Goal: Check status: Check status

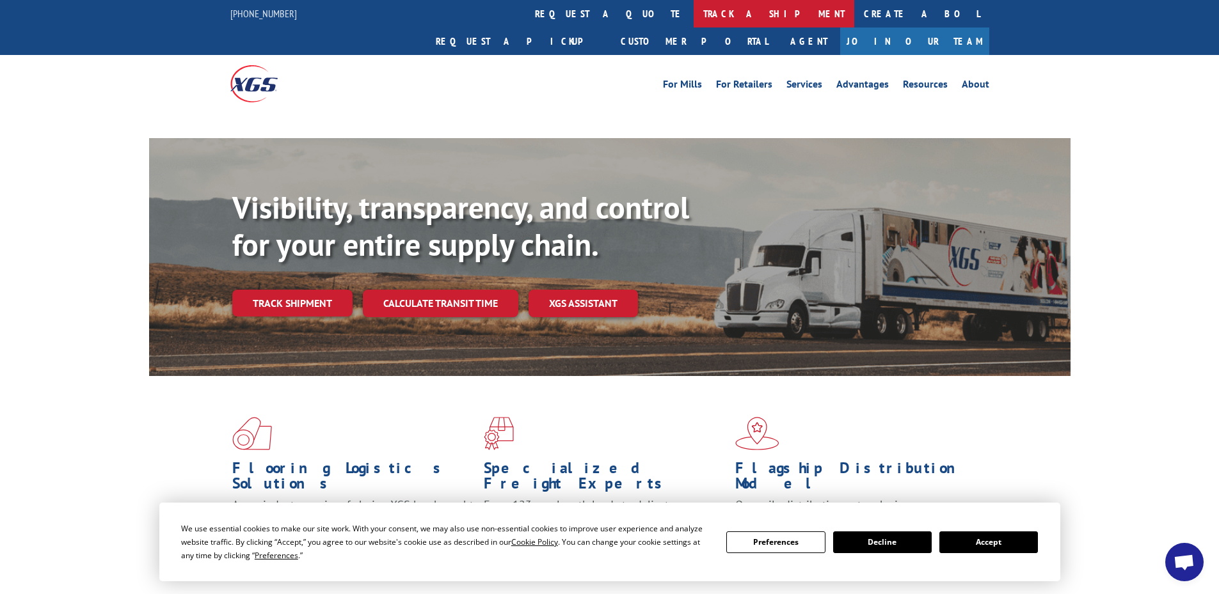
drag, startPoint x: 562, startPoint y: 26, endPoint x: 558, endPoint y: 91, distance: 65.3
click at [693, 27] on link "track a shipment" at bounding box center [773, 14] width 161 height 28
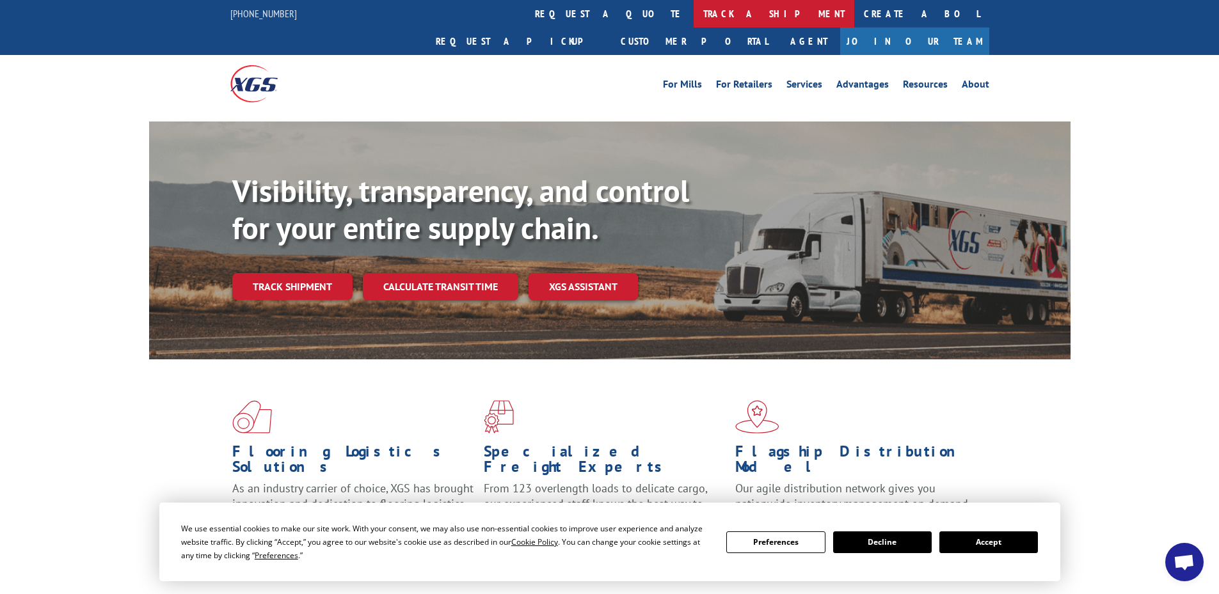
click at [693, 20] on link "track a shipment" at bounding box center [773, 14] width 161 height 28
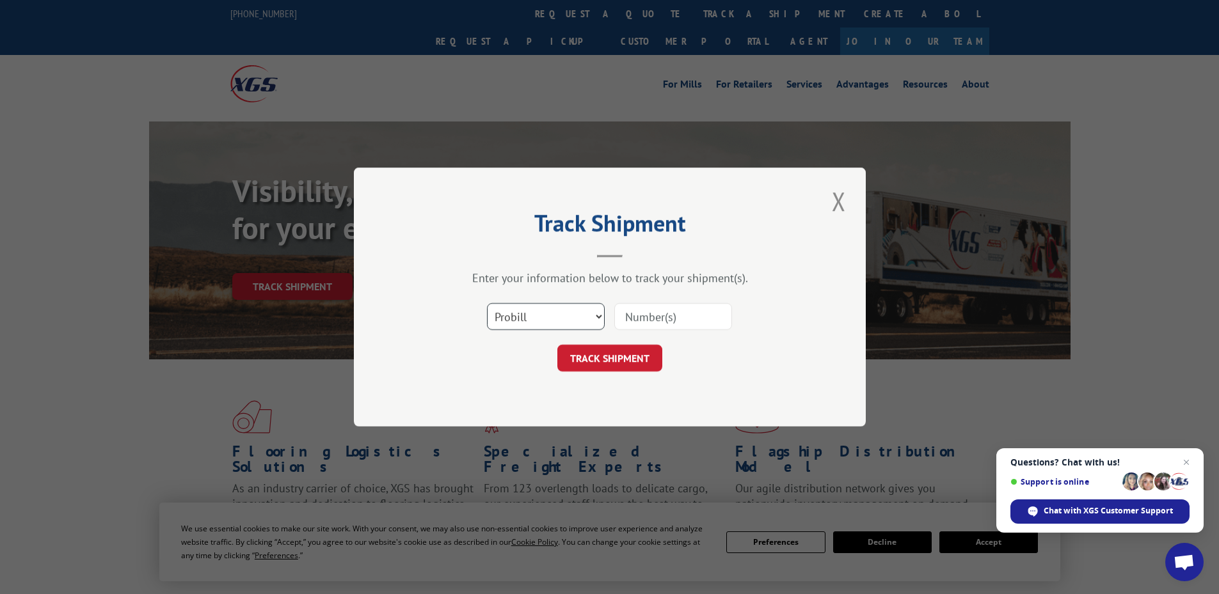
click at [544, 322] on select "Select category... Probill BOL PO" at bounding box center [546, 316] width 118 height 27
select select "bol"
click at [487, 303] on select "Select category... Probill BOL PO" at bounding box center [546, 316] width 118 height 27
click at [642, 321] on input at bounding box center [673, 316] width 118 height 27
paste input "4833513"
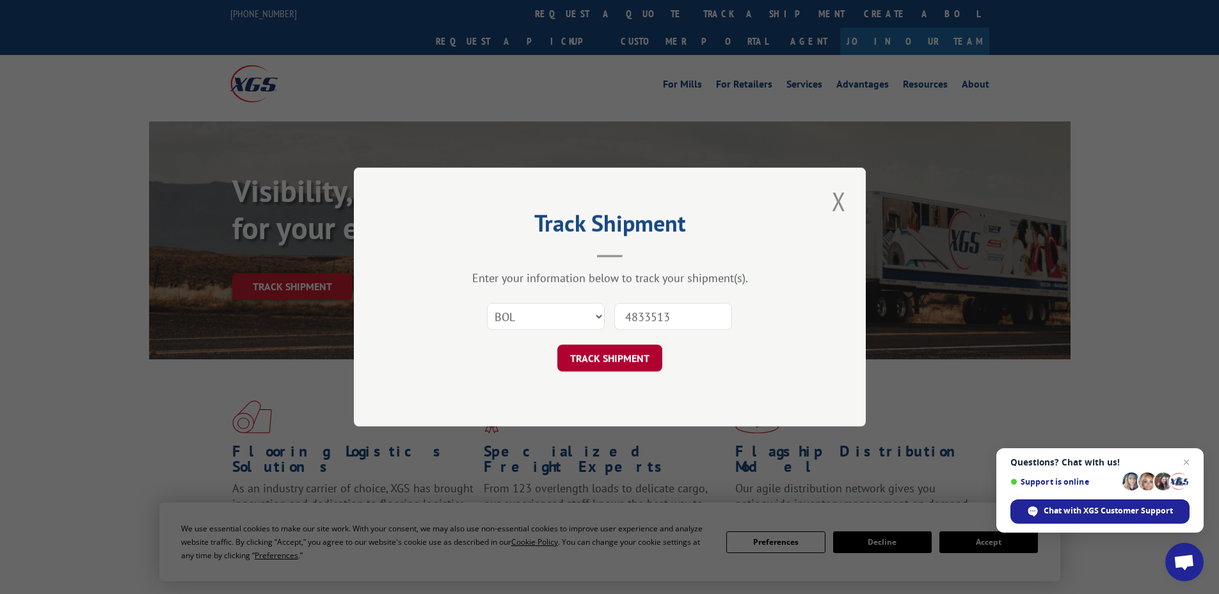
type input "4833513"
click at [608, 355] on button "TRACK SHIPMENT" at bounding box center [609, 358] width 105 height 27
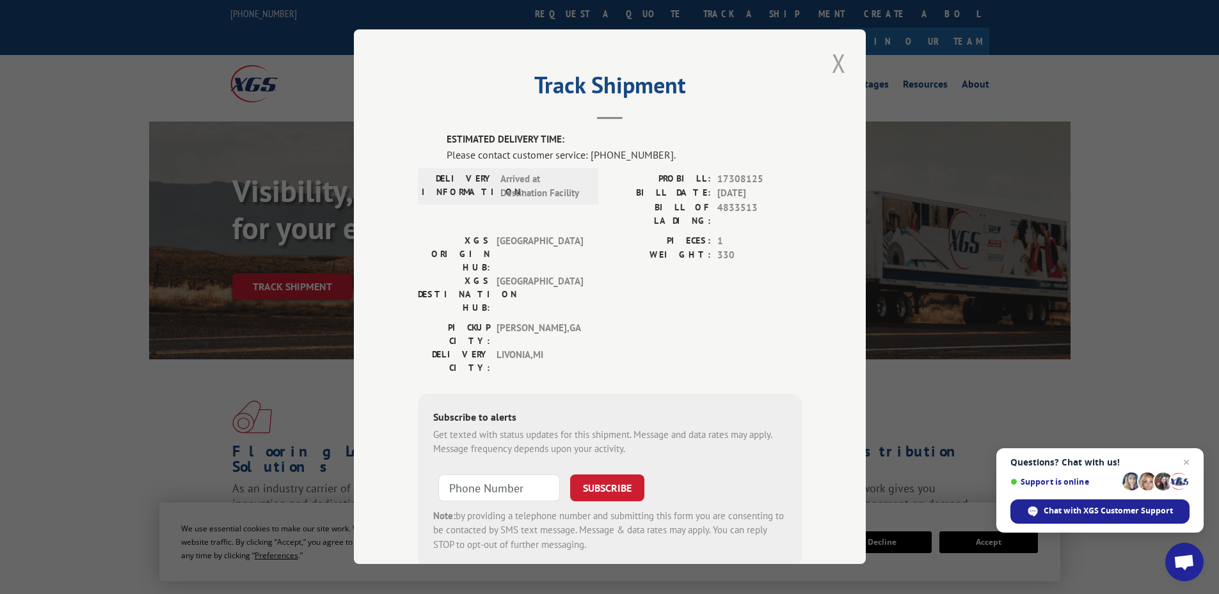
click at [828, 70] on button "Close modal" at bounding box center [839, 62] width 22 height 35
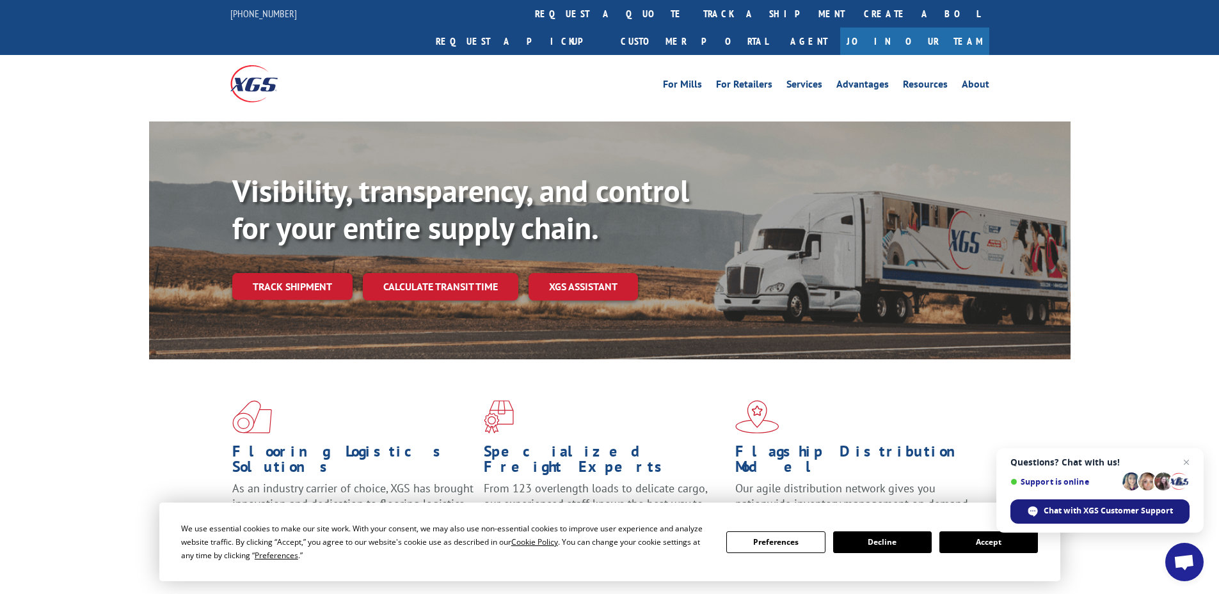
click at [1050, 509] on span "Chat with XGS Customer Support" at bounding box center [1107, 511] width 129 height 12
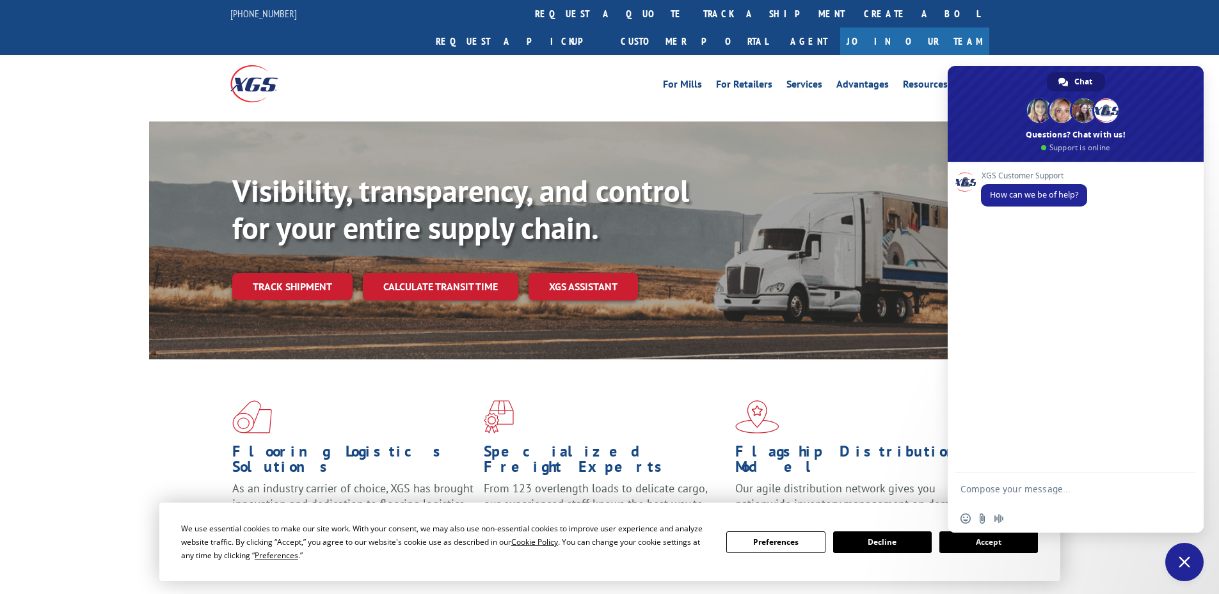
click at [1009, 493] on textarea "Compose your message..." at bounding box center [1062, 489] width 205 height 32
paste textarea "4833513"
type textarea "Can I get an update on BOL# 4833513?"
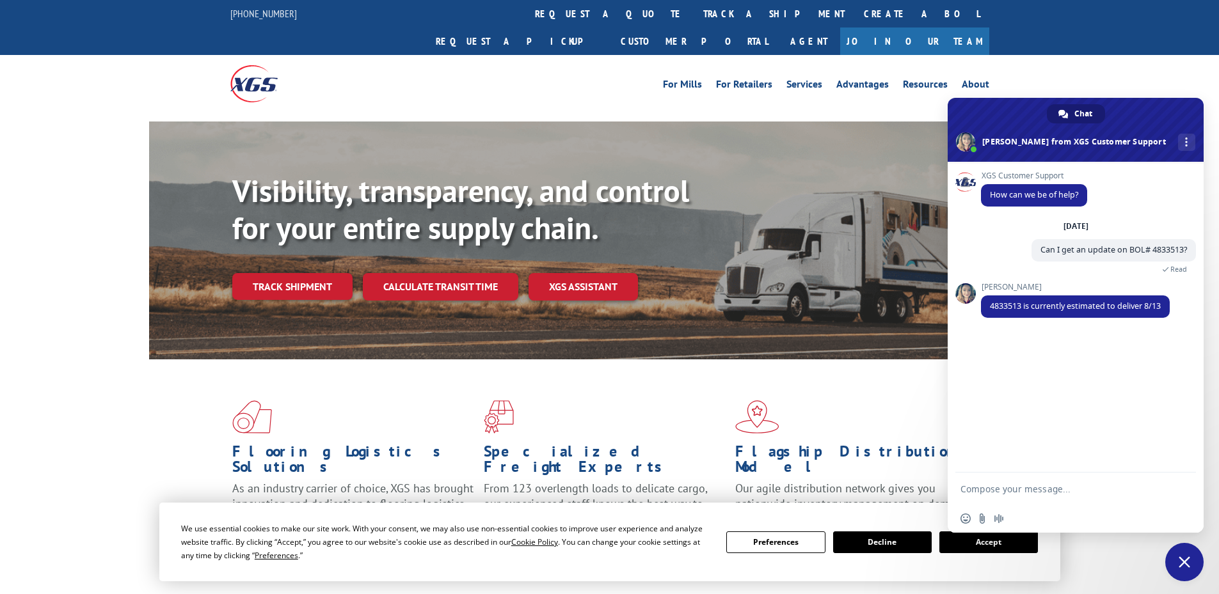
click at [1027, 489] on textarea "Compose your message..." at bounding box center [1062, 489] width 205 height 32
type textarea "Thank you"
click at [1176, 483] on span "Send" at bounding box center [1180, 488] width 21 height 21
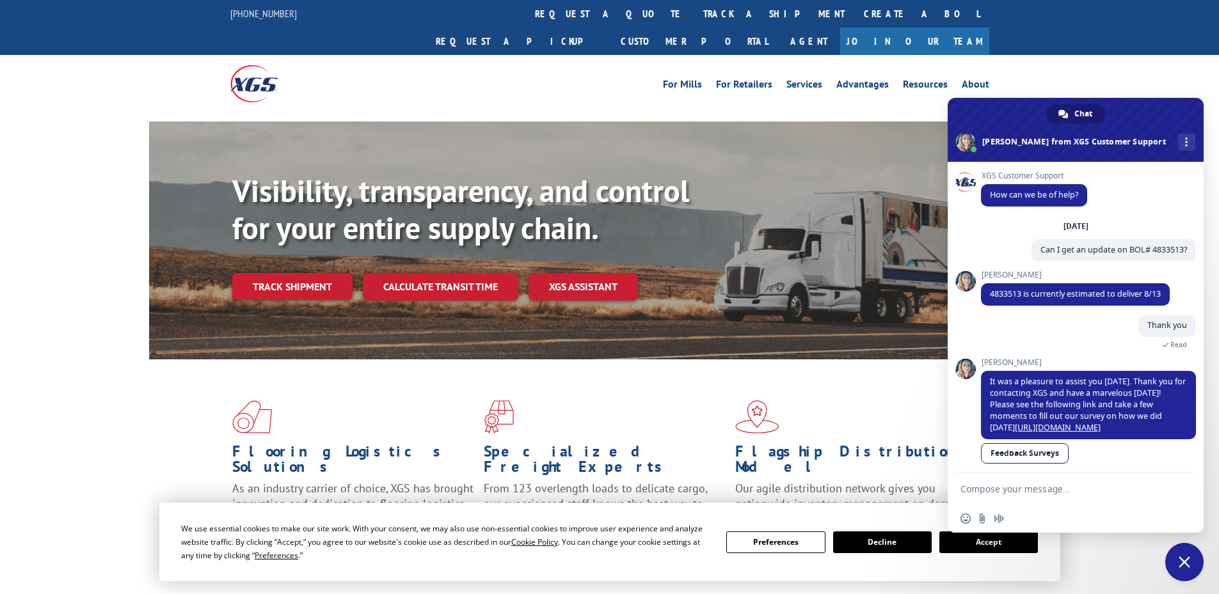
scroll to position [19, 0]
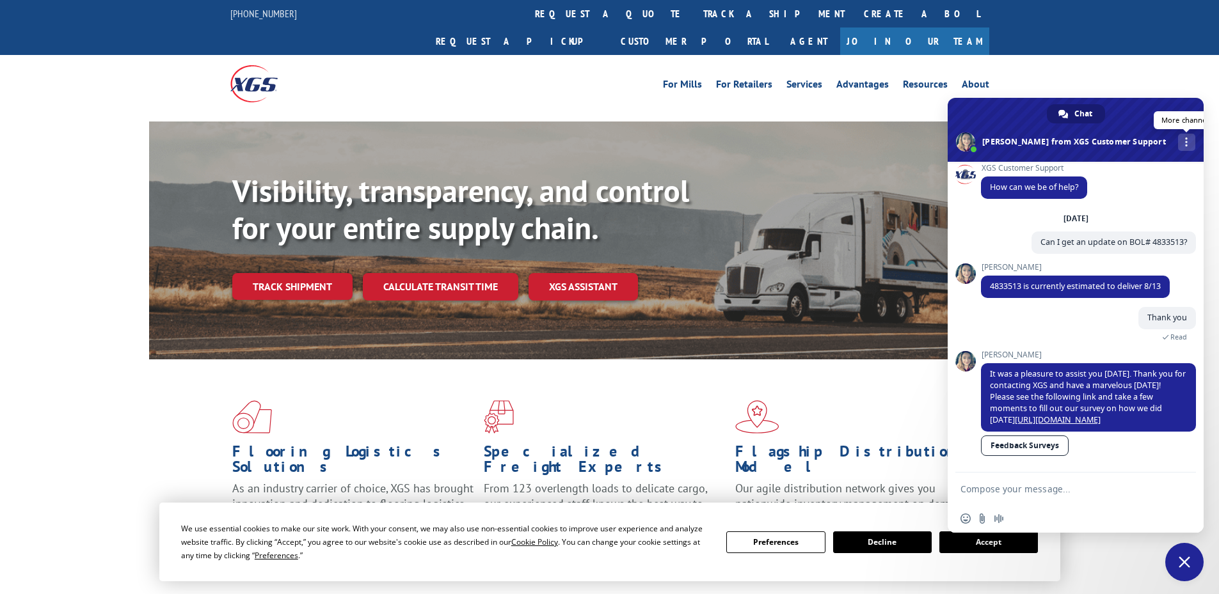
click at [1178, 142] on link "More channels" at bounding box center [1186, 142] width 17 height 17
click at [1178, 555] on span "Close chat" at bounding box center [1184, 562] width 38 height 38
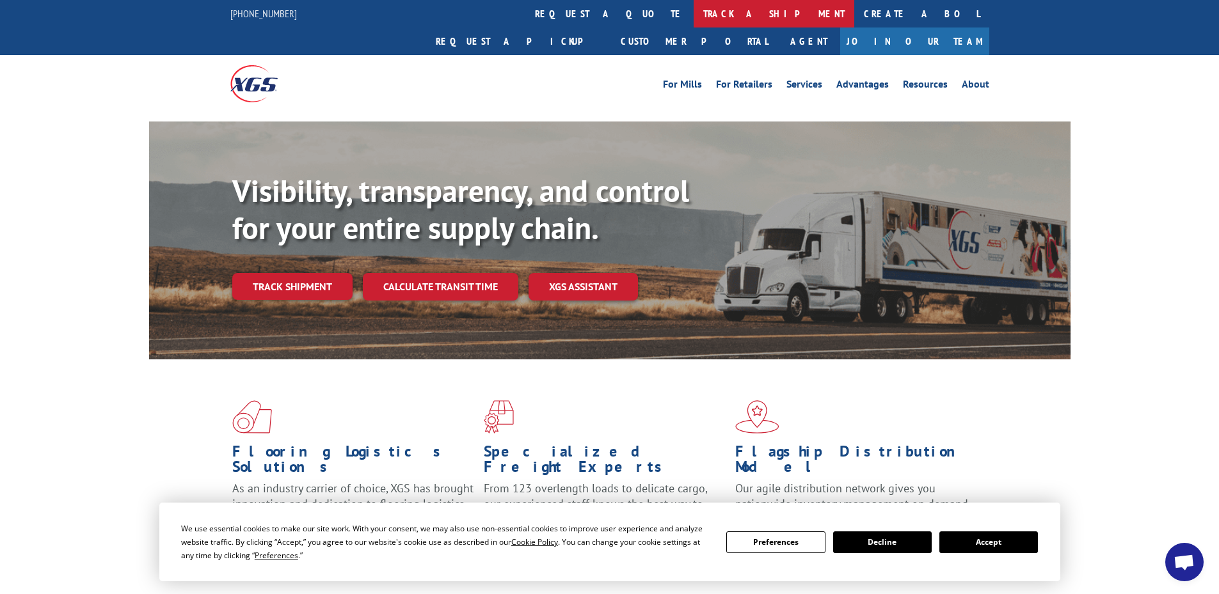
click at [693, 6] on link "track a shipment" at bounding box center [773, 14] width 161 height 28
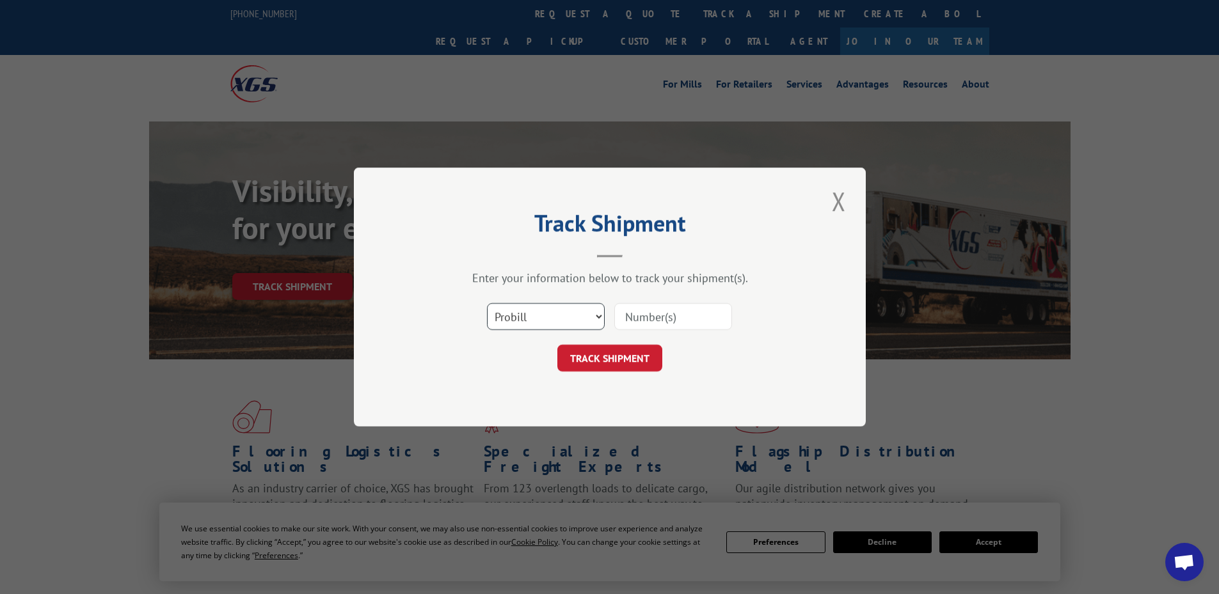
click at [509, 322] on select "Select category... Probill BOL PO" at bounding box center [546, 316] width 118 height 27
select select "bol"
click at [487, 303] on select "Select category... Probill BOL PO" at bounding box center [546, 316] width 118 height 27
click at [658, 312] on input at bounding box center [673, 316] width 118 height 27
paste input "4857168"
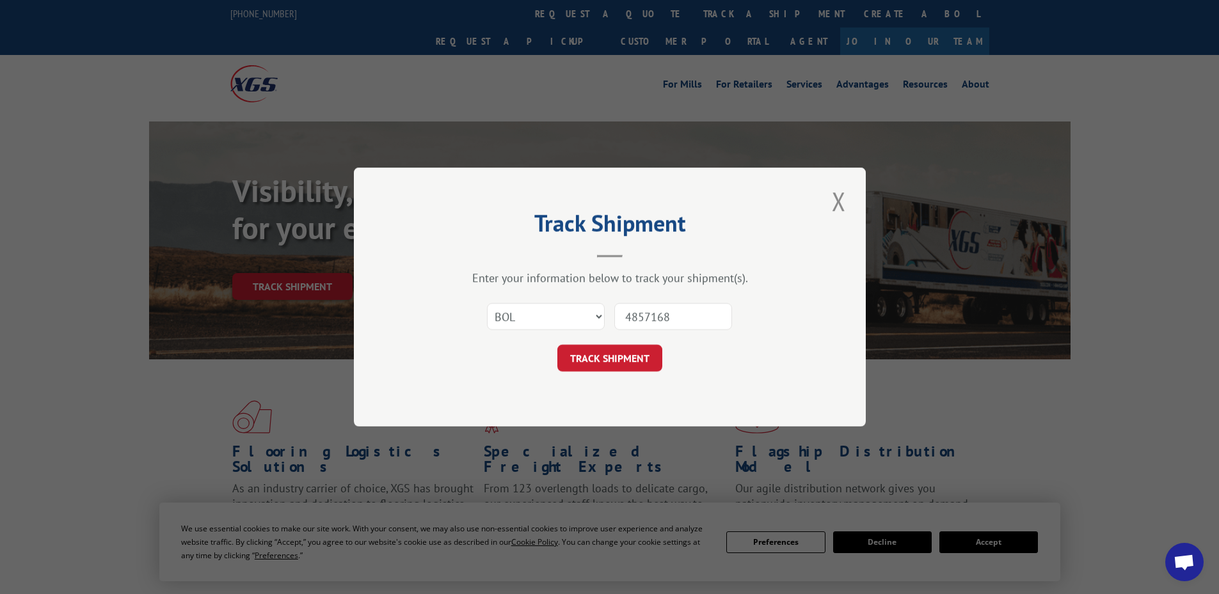
type input "4857168"
click button "TRACK SHIPMENT" at bounding box center [609, 358] width 105 height 27
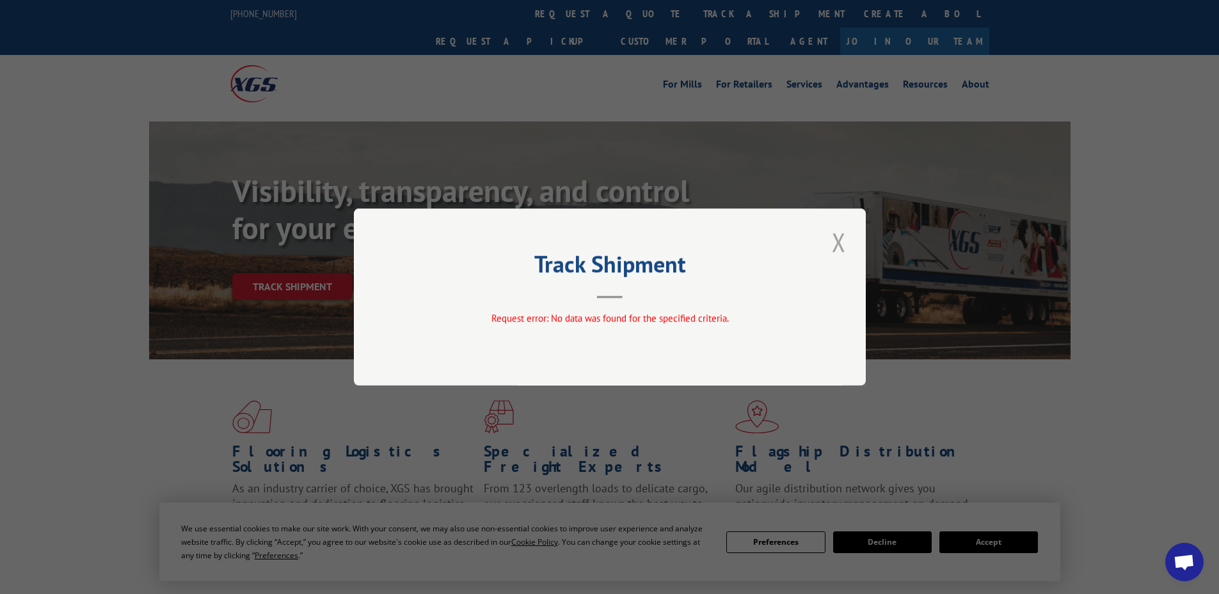
click at [835, 235] on button "Close modal" at bounding box center [839, 242] width 22 height 35
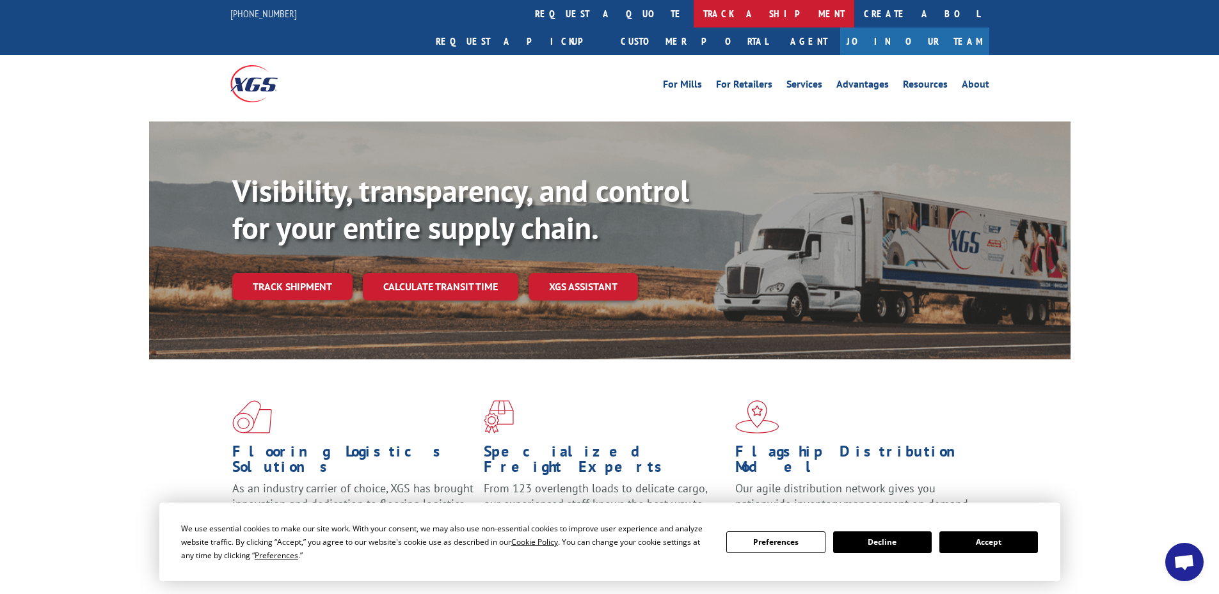
click at [693, 9] on link "track a shipment" at bounding box center [773, 14] width 161 height 28
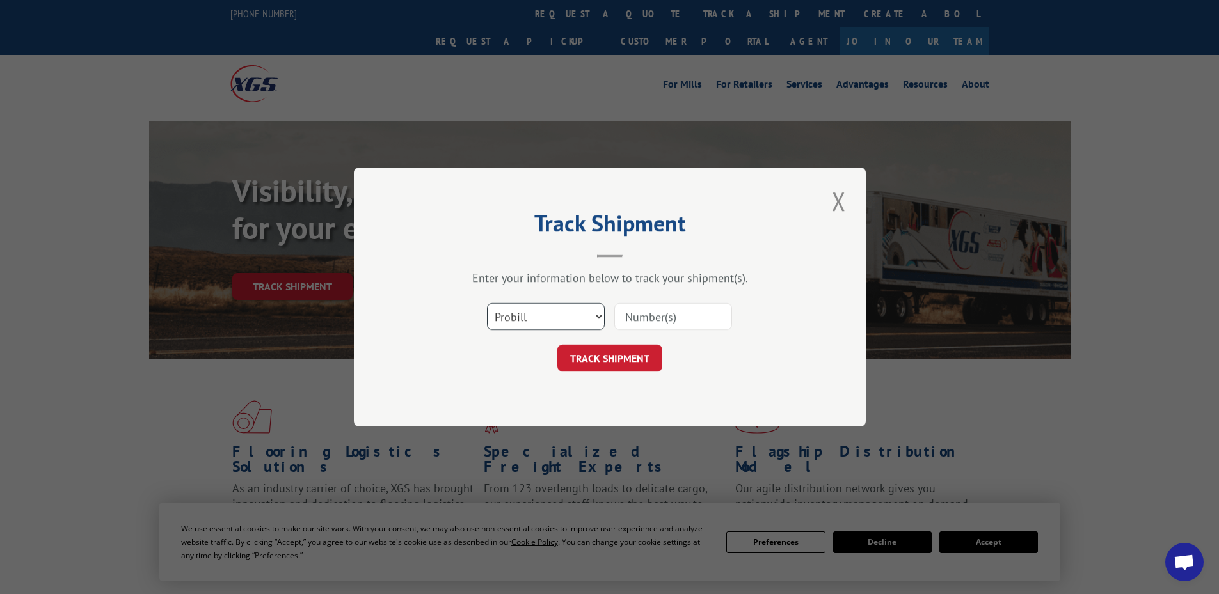
click at [518, 323] on select "Select category... Probill BOL PO" at bounding box center [546, 316] width 118 height 27
select select "bol"
click at [487, 303] on select "Select category... Probill BOL PO" at bounding box center [546, 316] width 118 height 27
click at [654, 313] on input at bounding box center [673, 316] width 118 height 27
paste input "4845711"
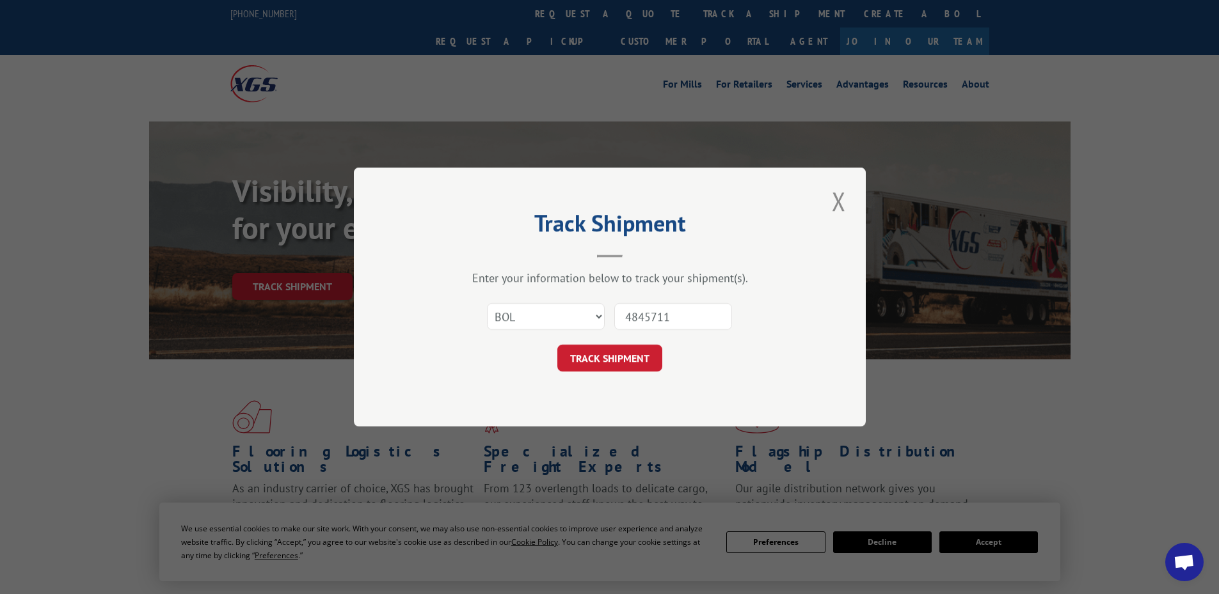
type input "4845711"
click button "TRACK SHIPMENT" at bounding box center [609, 358] width 105 height 27
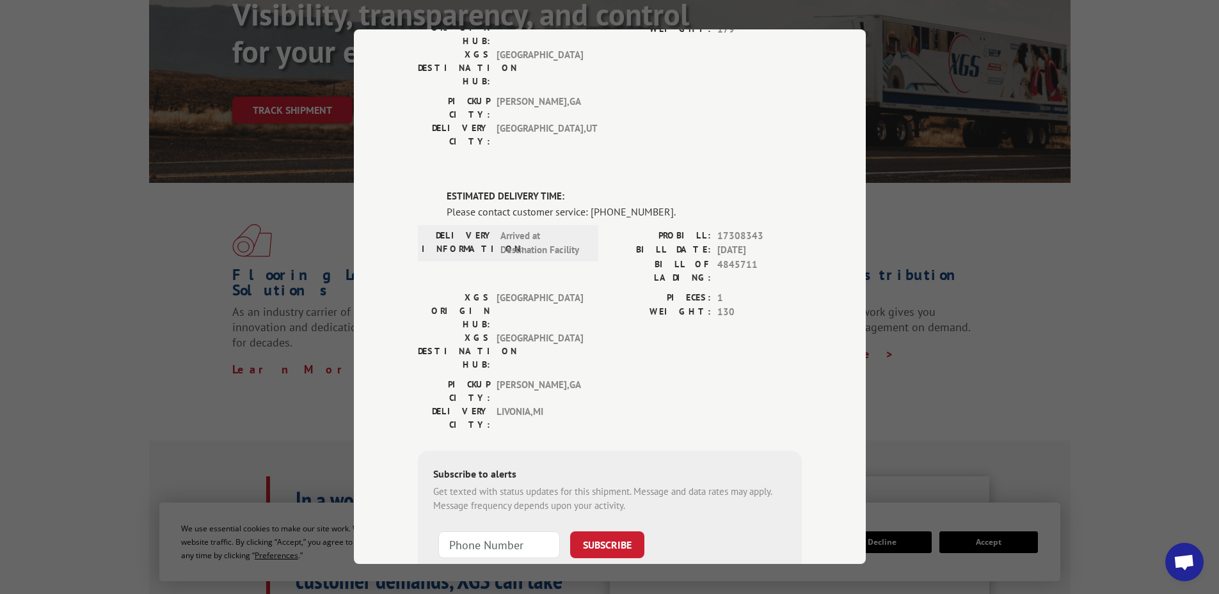
scroll to position [192, 0]
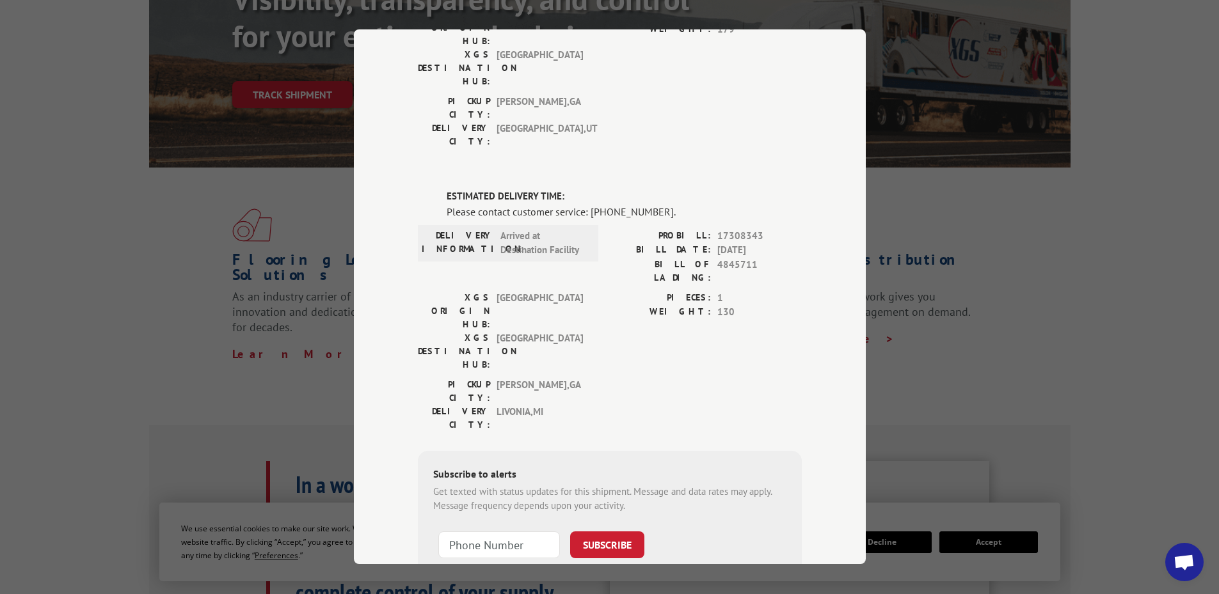
click at [665, 229] on div "PROBILL: 17308343 BILL DATE: [DATE] BILL OF LADING: 4845711" at bounding box center [706, 260] width 192 height 62
